Goal: Check status: Check status

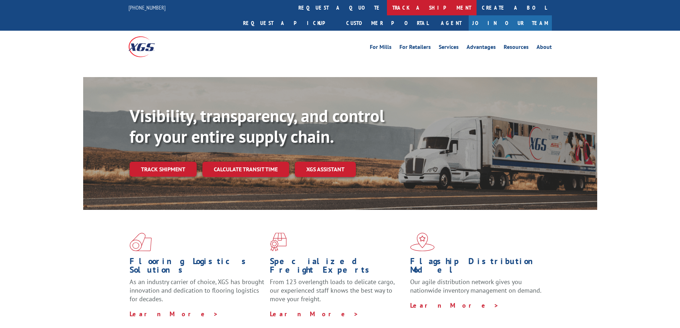
click at [387, 5] on link "track a shipment" at bounding box center [432, 7] width 90 height 15
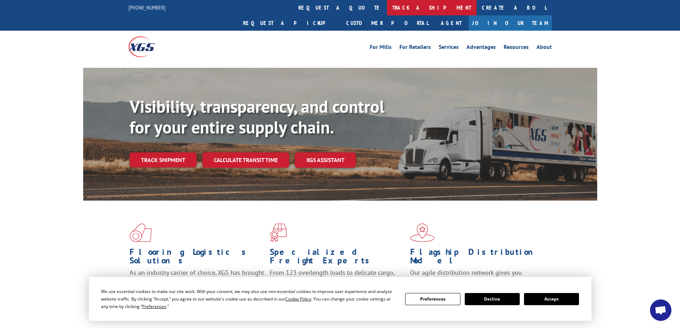
click at [387, 6] on link "track a shipment" at bounding box center [432, 7] width 90 height 15
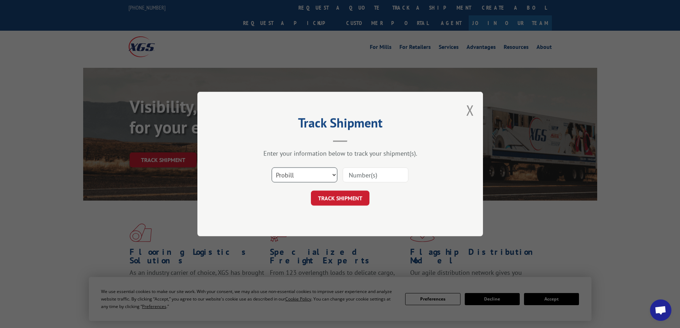
click at [329, 175] on select "Select category... Probill BOL PO" at bounding box center [305, 175] width 66 height 15
select select "po"
click at [272, 168] on select "Select category... Probill BOL PO" at bounding box center [305, 175] width 66 height 15
drag, startPoint x: 349, startPoint y: 176, endPoint x: 354, endPoint y: 170, distance: 7.9
click at [349, 176] on input at bounding box center [376, 175] width 66 height 15
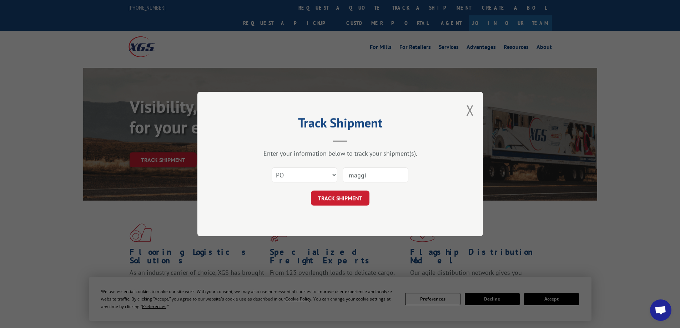
type input "[PERSON_NAME]"
click button "TRACK SHIPMENT" at bounding box center [340, 198] width 59 height 15
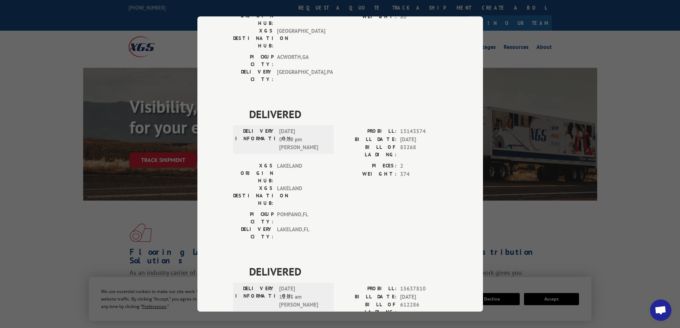
scroll to position [1231, 0]
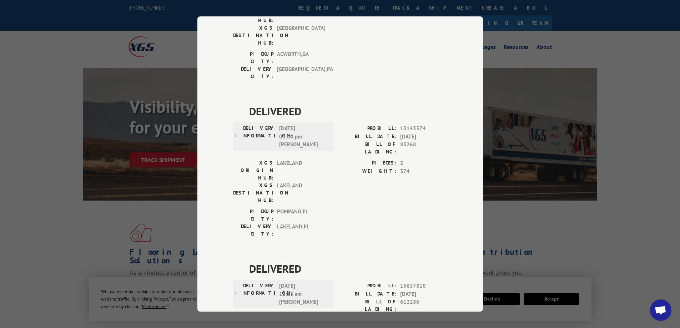
drag, startPoint x: 254, startPoint y: 158, endPoint x: 341, endPoint y: 250, distance: 127.3
click at [595, 178] on div "Track Shipment DELIVERED DELIVERY INFORMATION: PROBILL: 7010574 BILL DATE: [DAT…" at bounding box center [340, 164] width 680 height 328
